Goal: Task Accomplishment & Management: Manage account settings

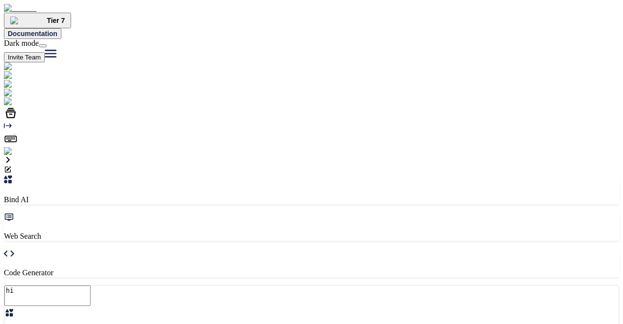
click at [553, 175] on div "Bind AI Web Search Created with Pixso. Code Generator" at bounding box center [311, 226] width 615 height 102
click at [13, 156] on div "Created with Pixso." at bounding box center [311, 108] width 615 height 93
click at [13, 156] on img at bounding box center [20, 151] width 32 height 9
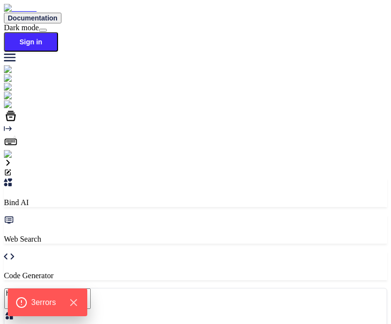
type textarea "x"
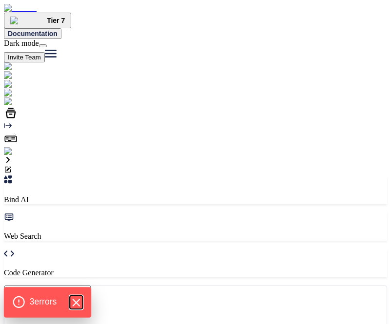
click at [77, 302] on icon "Hide Errors" at bounding box center [76, 302] width 6 height 6
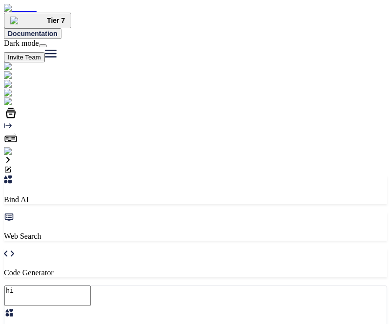
click at [18, 156] on img at bounding box center [20, 151] width 32 height 9
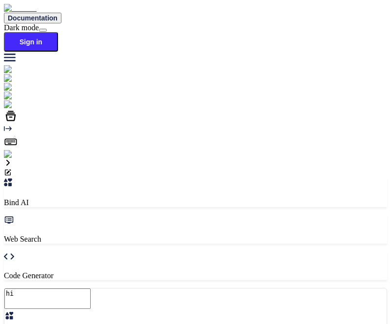
click at [11, 159] on img at bounding box center [17, 154] width 27 height 9
paste input "khanocp@gmail.com"
type input "khanocp@gmail.com"
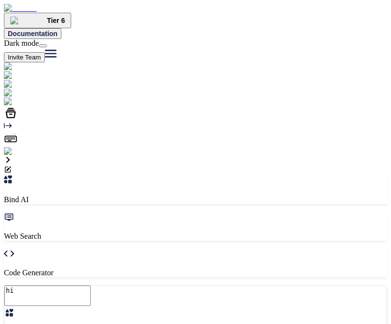
click at [13, 156] on img at bounding box center [20, 151] width 32 height 9
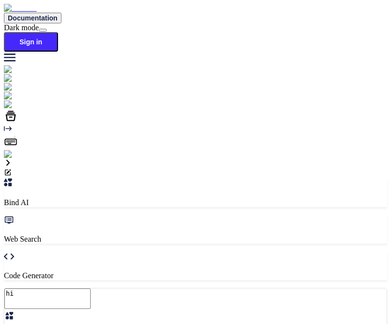
click at [16, 159] on img at bounding box center [17, 154] width 27 height 9
paste input "muieenvc@gmail.com"
type input "muieenvc@gmail.com"
